Goal: Transaction & Acquisition: Purchase product/service

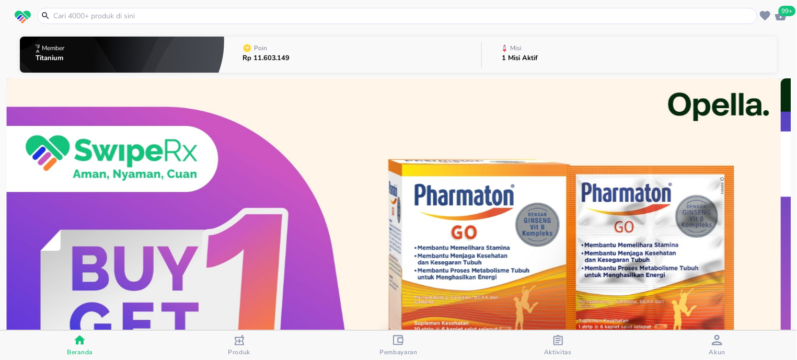
click at [115, 19] on input "text" at bounding box center [403, 15] width 702 height 11
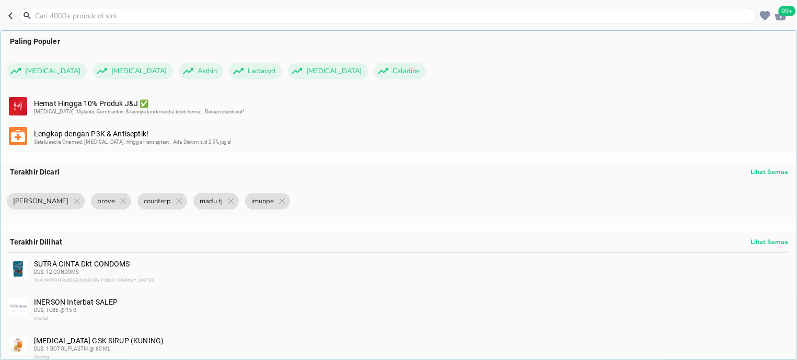
click at [115, 19] on input "text" at bounding box center [394, 15] width 721 height 11
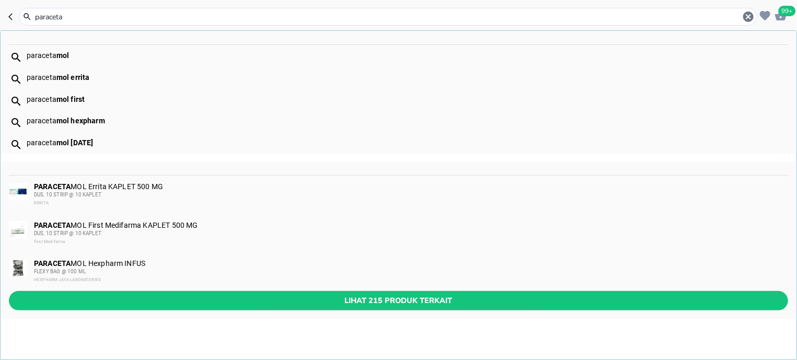
type input "paraceta"
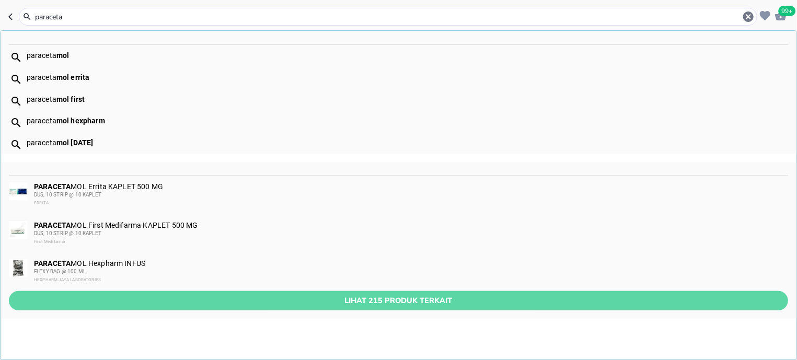
click at [226, 292] on button "Lihat 215 produk terkait" at bounding box center [398, 300] width 779 height 19
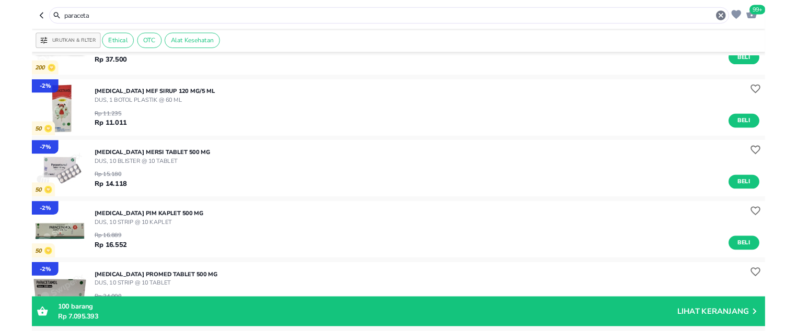
scroll to position [466, 0]
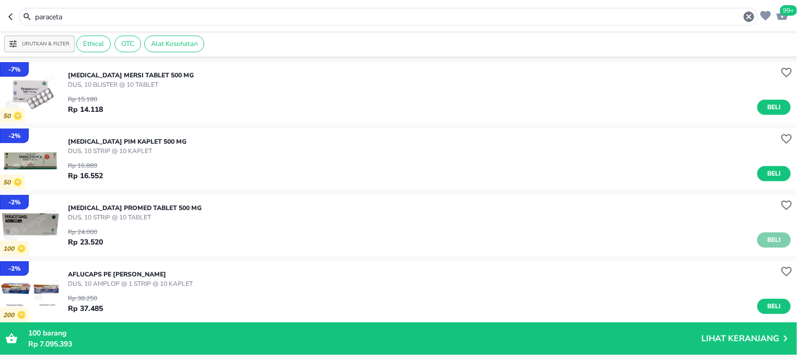
click at [757, 235] on button "Beli" at bounding box center [773, 240] width 33 height 15
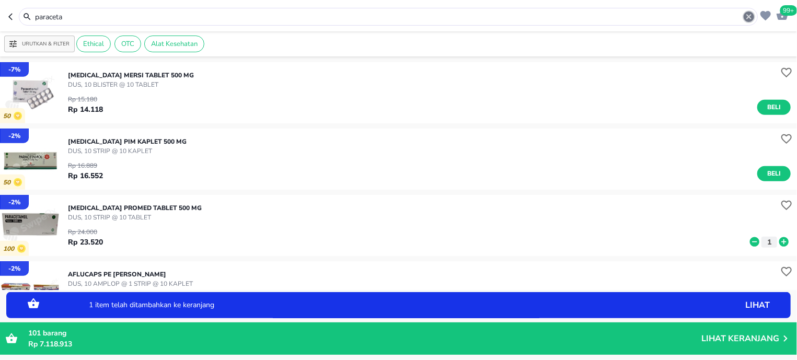
click at [748, 18] on icon "button" at bounding box center [749, 16] width 13 height 13
